Goal: Transaction & Acquisition: Subscribe to service/newsletter

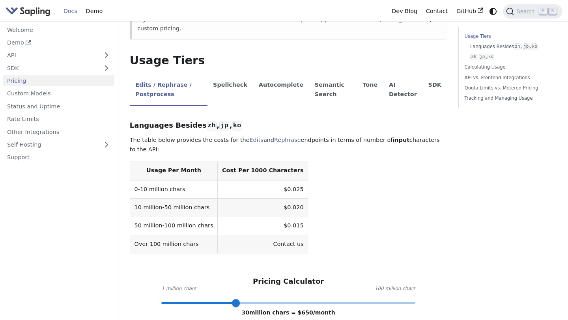
scroll to position [146, 0]
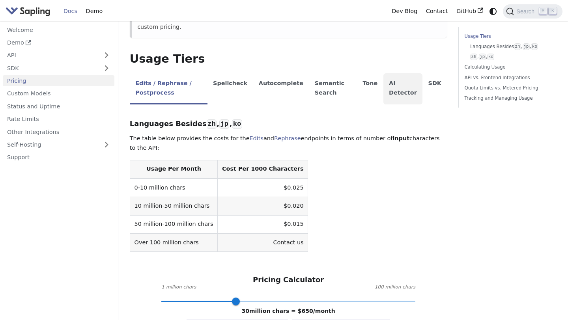
click at [387, 82] on li "AI Detector" at bounding box center [403, 88] width 39 height 31
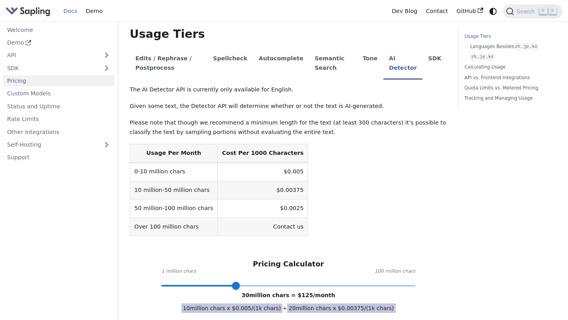
scroll to position [171, 0]
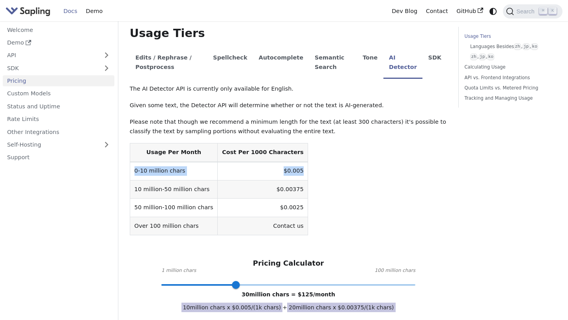
drag, startPoint x: 128, startPoint y: 170, endPoint x: 286, endPoint y: 173, distance: 157.9
copy tr "0-10 million chars $0.005"
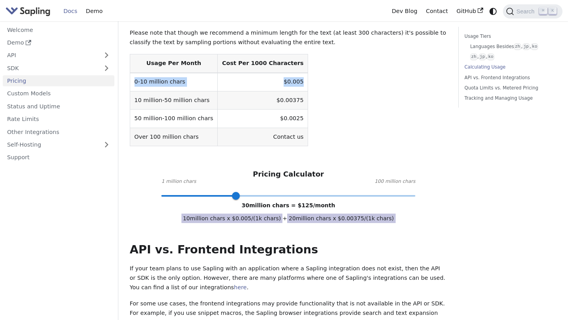
scroll to position [261, 0]
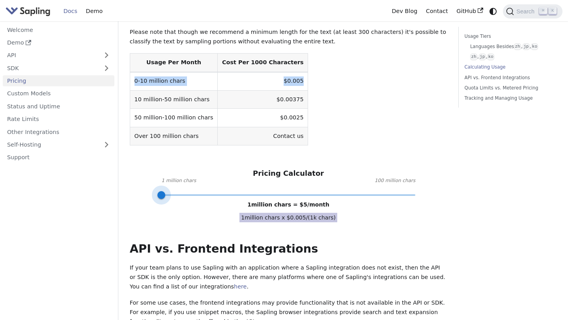
drag, startPoint x: 238, startPoint y: 193, endPoint x: 157, endPoint y: 195, distance: 81.7
click at [157, 195] on span at bounding box center [161, 195] width 8 height 8
type input "1"
drag, startPoint x: 157, startPoint y: 195, endPoint x: 161, endPoint y: 193, distance: 4.4
click at [161, 193] on span at bounding box center [161, 195] width 8 height 8
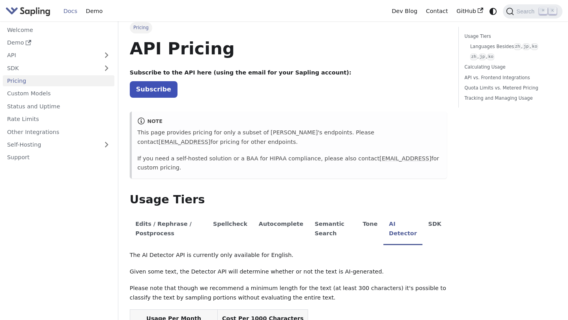
scroll to position [0, 0]
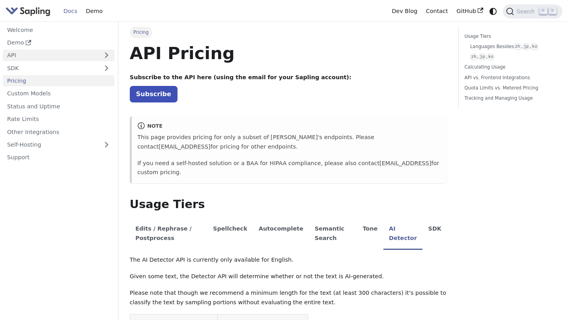
click at [59, 54] on link "API" at bounding box center [51, 55] width 96 height 11
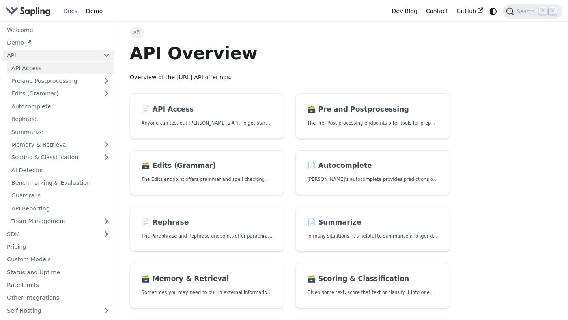
click at [72, 69] on link "API Access" at bounding box center [60, 67] width 107 height 11
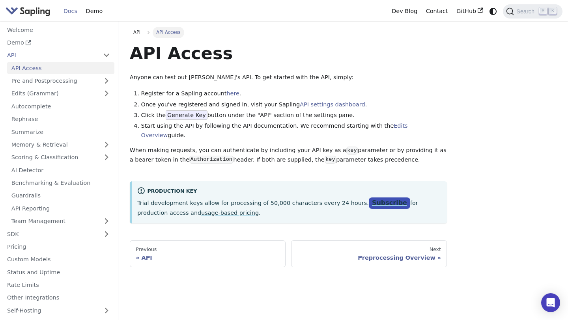
click at [371, 198] on link "Subscribe" at bounding box center [389, 203] width 41 height 11
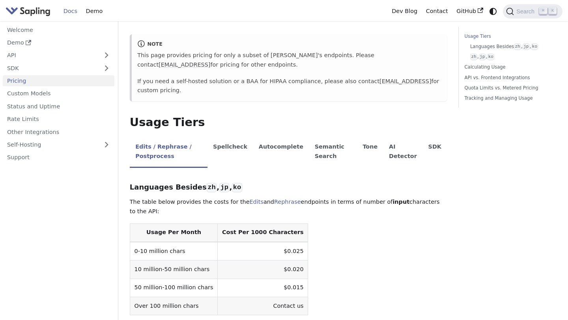
scroll to position [85, 0]
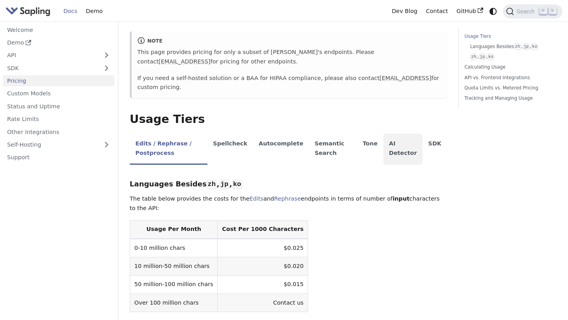
click at [390, 156] on li "AI Detector" at bounding box center [403, 149] width 39 height 31
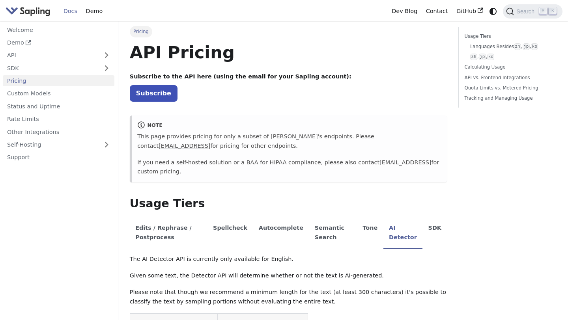
scroll to position [0, 0]
